Goal: Transaction & Acquisition: Purchase product/service

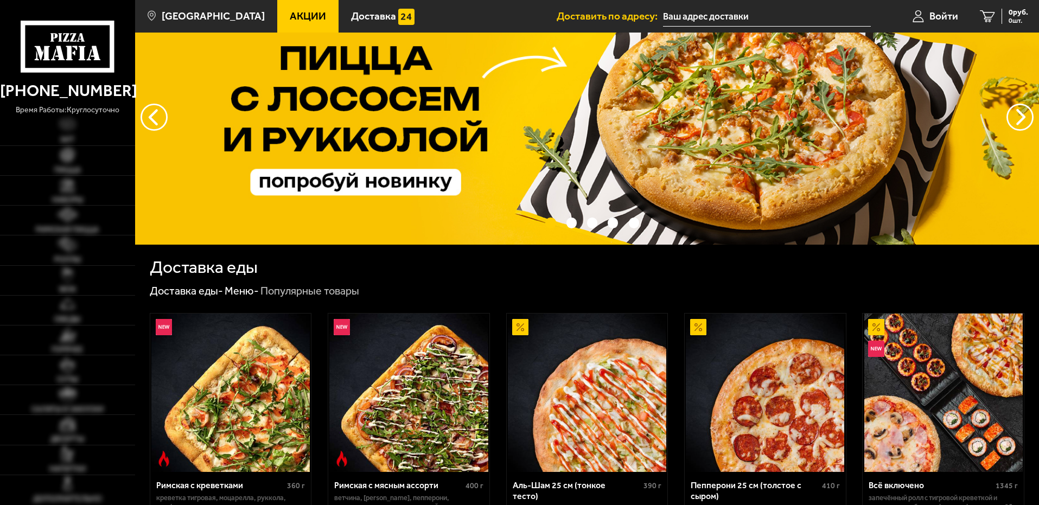
type input "[STREET_ADDRESS]"
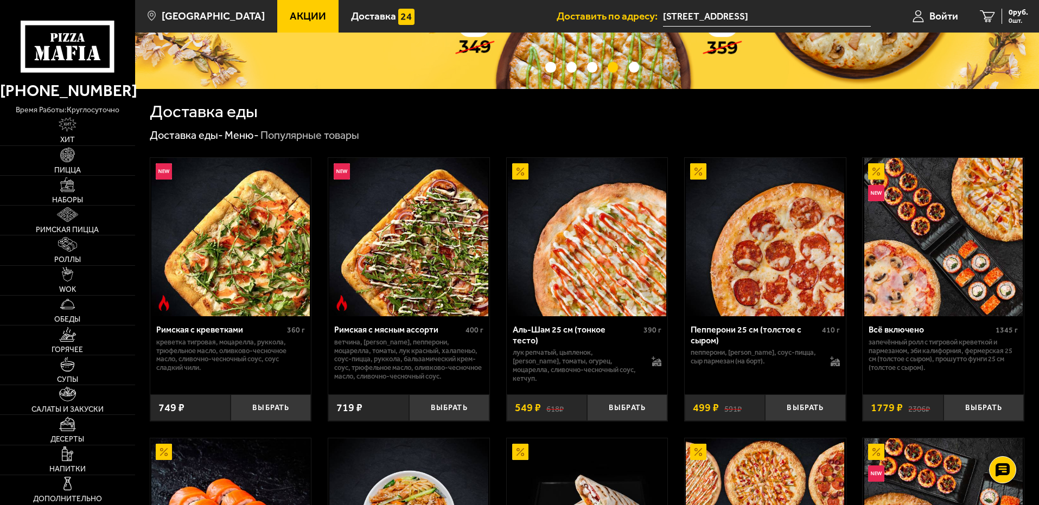
scroll to position [54, 0]
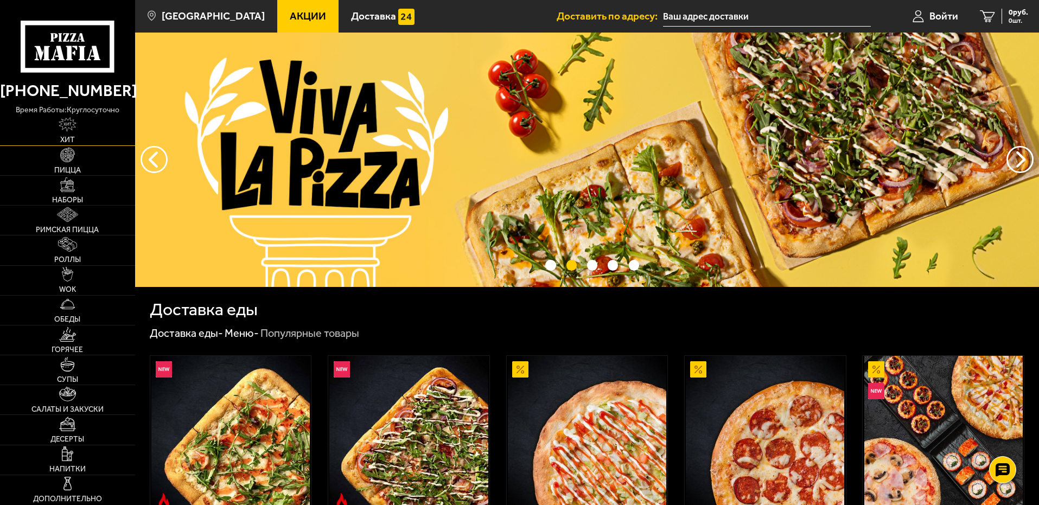
click at [69, 141] on span "Хит" at bounding box center [67, 140] width 15 height 8
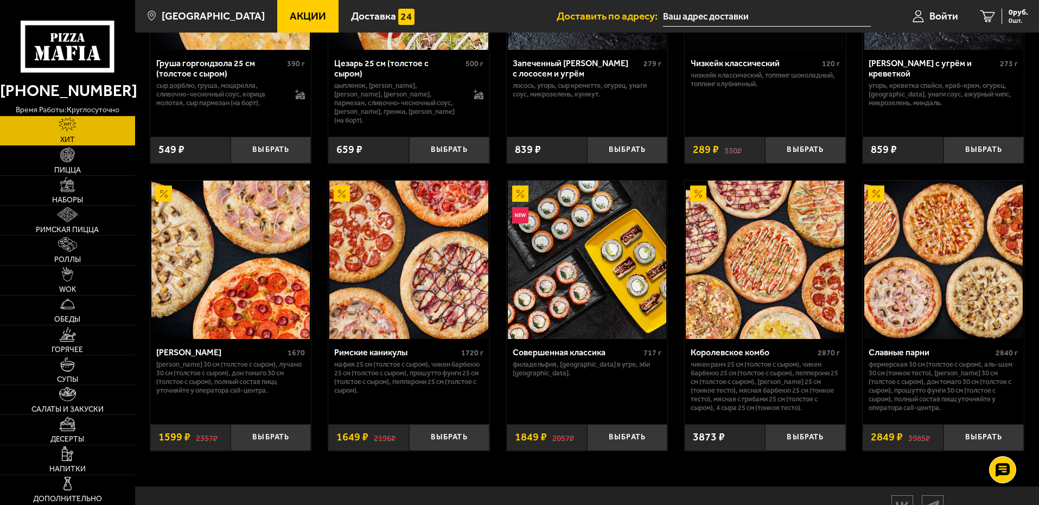
scroll to position [556, 0]
